Goal: Browse casually

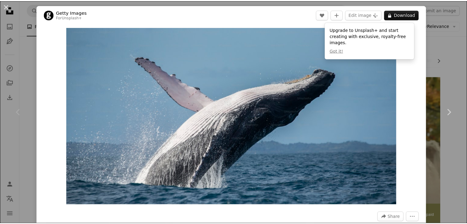
scroll to position [7, 0]
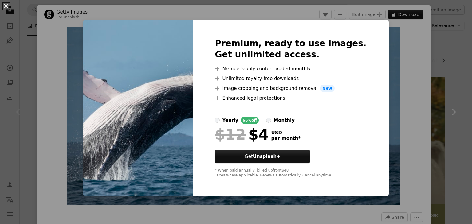
click at [5, 6] on button "An X shape" at bounding box center [5, 5] width 7 height 7
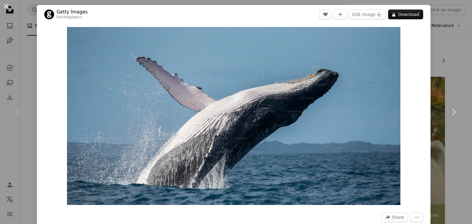
click at [6, 6] on button "An X shape" at bounding box center [5, 5] width 7 height 7
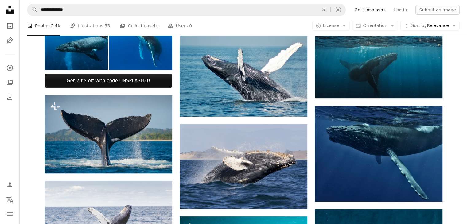
scroll to position [227, 0]
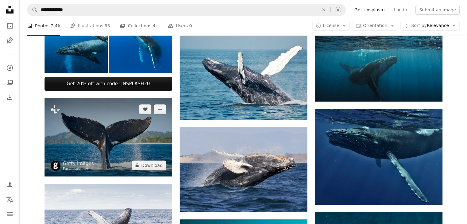
click at [130, 130] on img at bounding box center [109, 137] width 128 height 78
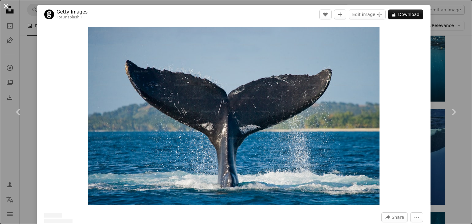
click at [2, 7] on button "An X shape" at bounding box center [5, 5] width 7 height 7
